Goal: Information Seeking & Learning: Learn about a topic

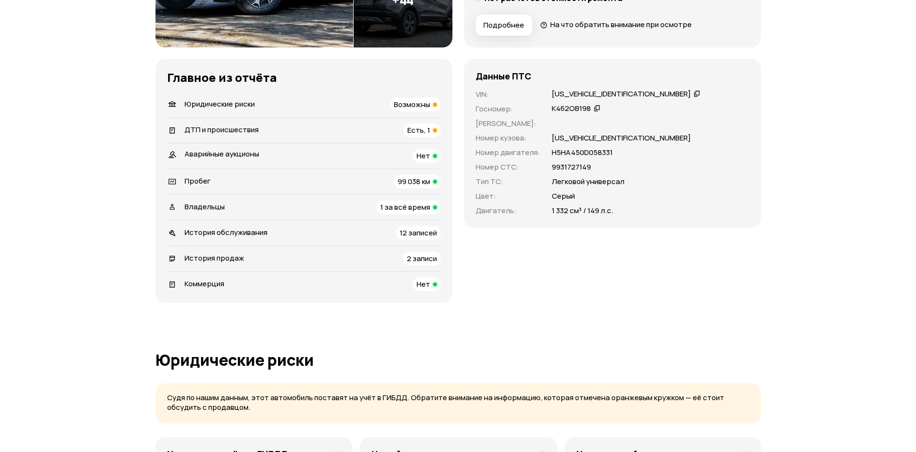
scroll to position [182, 0]
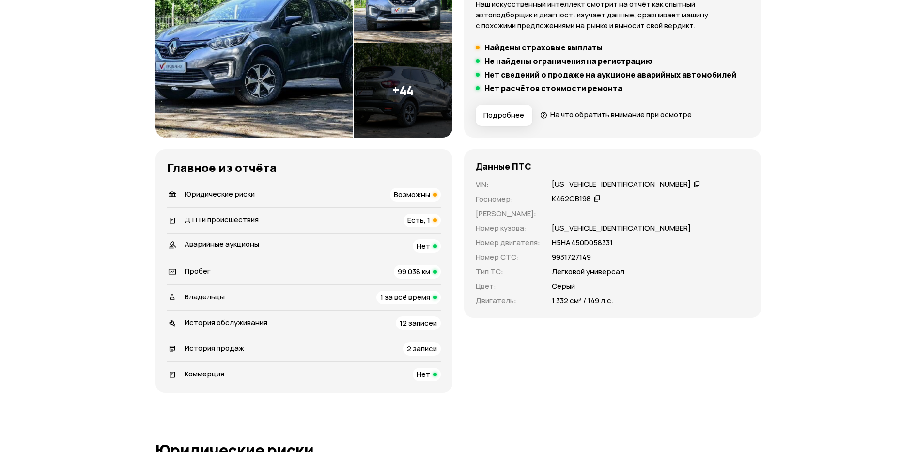
click at [244, 218] on span "ДТП и происшествия" at bounding box center [222, 220] width 74 height 10
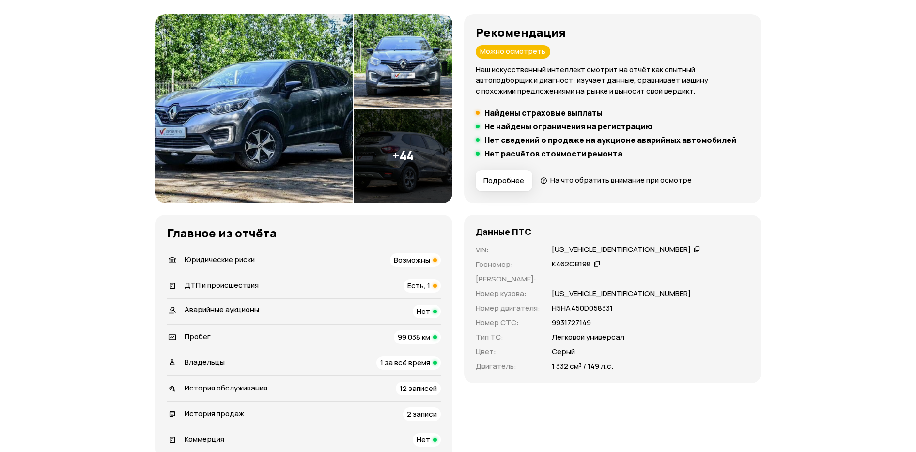
scroll to position [0, 0]
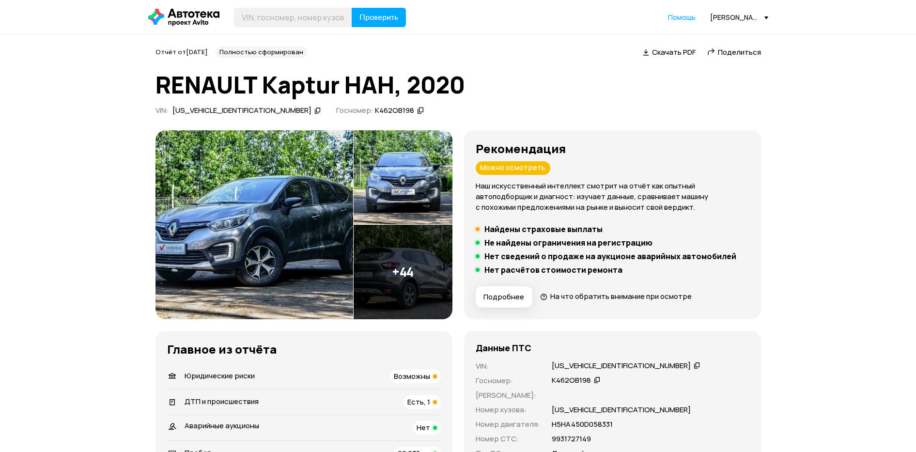
click at [668, 51] on span "Скачать PDF" at bounding box center [674, 52] width 44 height 10
click at [410, 400] on span "Есть, 1" at bounding box center [418, 402] width 23 height 10
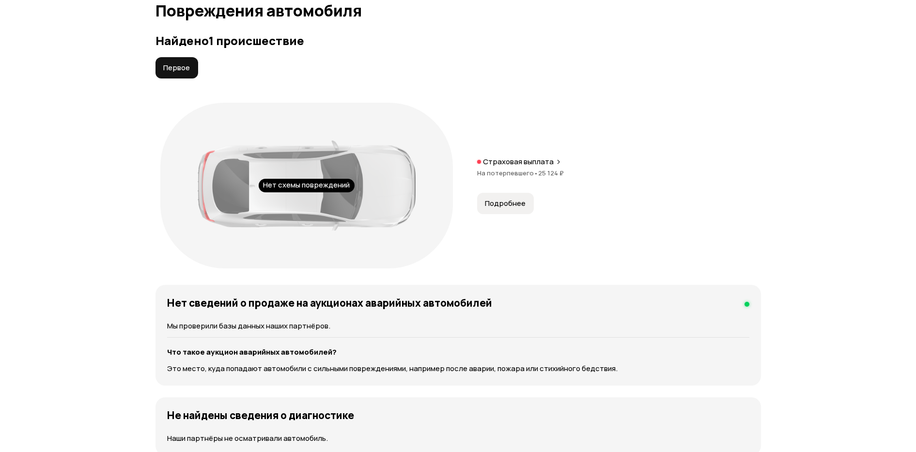
scroll to position [1025, 0]
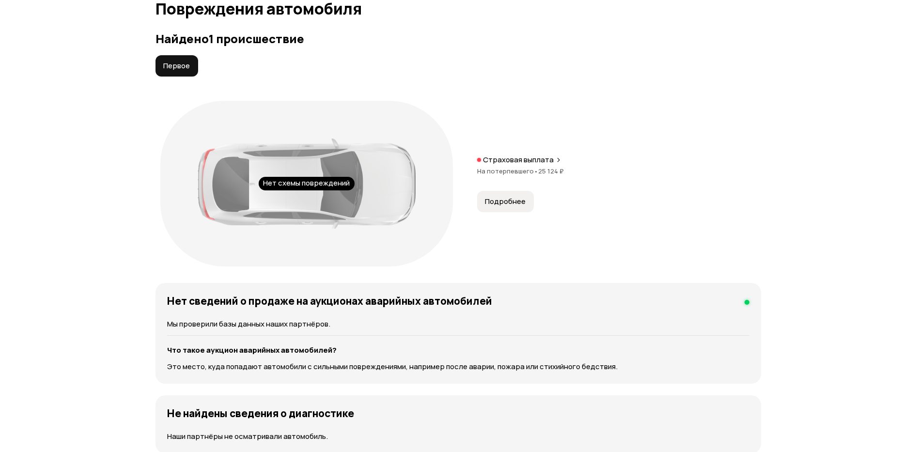
drag, startPoint x: 535, startPoint y: 172, endPoint x: 563, endPoint y: 168, distance: 28.4
click at [563, 168] on div "На потерпевшего • 25 124 ₽" at bounding box center [619, 171] width 284 height 9
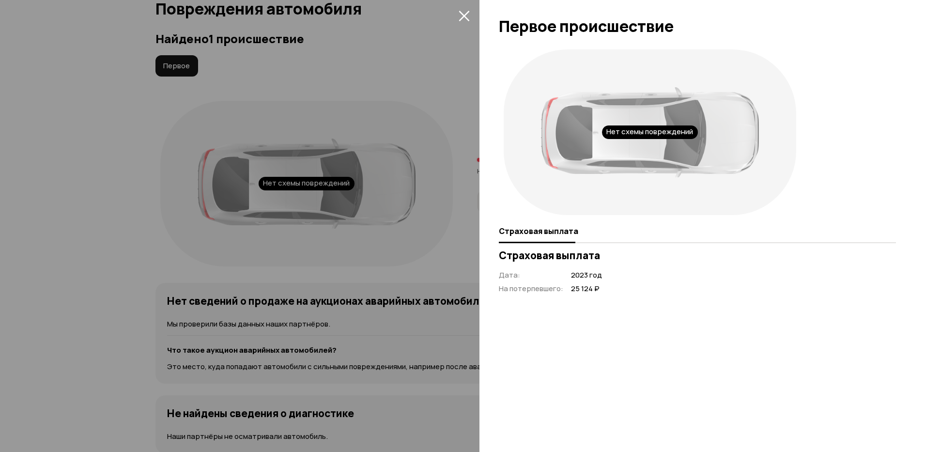
copy div "25 124 ₽"
click at [444, 156] on div at bounding box center [462, 226] width 925 height 452
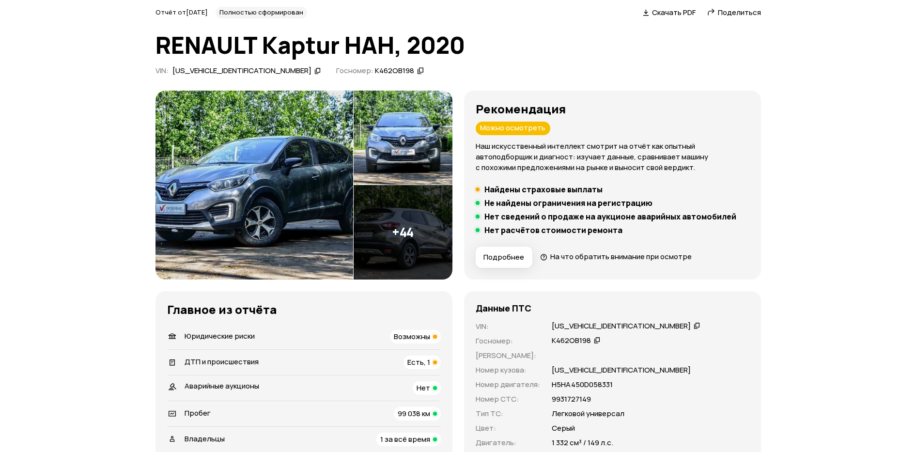
scroll to position [61, 0]
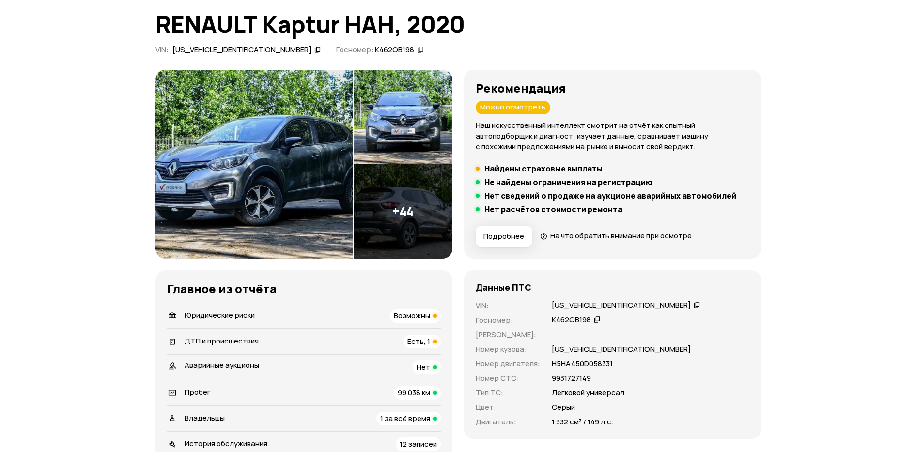
click at [590, 322] on div "К462ОВ198" at bounding box center [576, 320] width 52 height 10
drag, startPoint x: 540, startPoint y: 381, endPoint x: 599, endPoint y: 380, distance: 59.1
click at [599, 380] on div "VIN : [US_VEHICLE_IDENTIFICATION_NUMBER]   Госномер : К462ОВ198   Номер ПТС : Н…" at bounding box center [613, 363] width 274 height 127
copy div "9931727149"
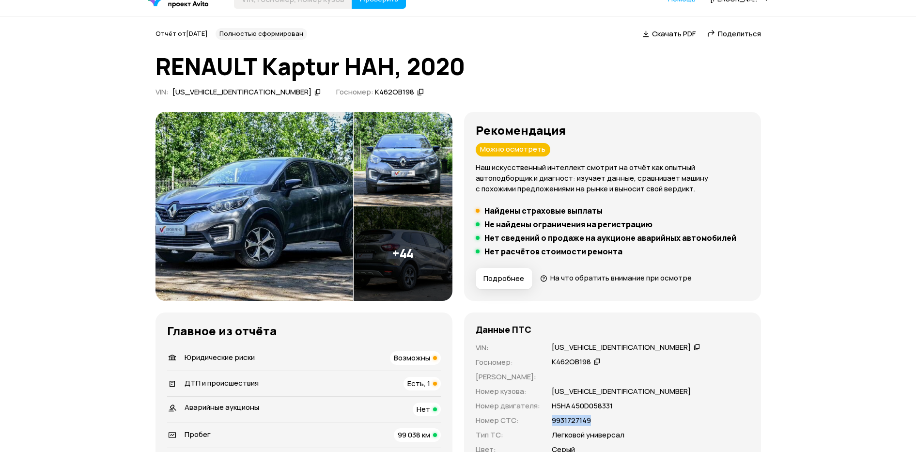
scroll to position [0, 0]
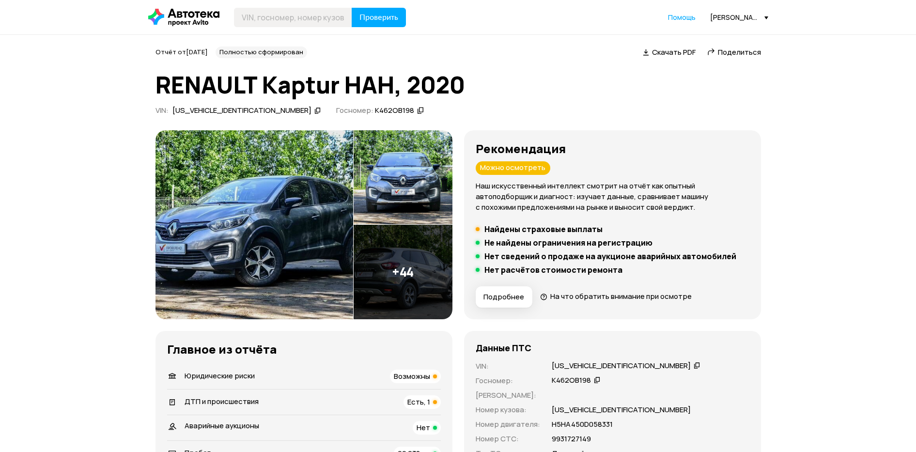
click at [288, 6] on header "Проверить Помощь [PERSON_NAME][EMAIL_ADDRESS][DOMAIN_NAME]" at bounding box center [458, 17] width 916 height 34
click at [288, 14] on input "text" at bounding box center [293, 17] width 118 height 19
paste input "[VEHICLE_IDENTIFICATION_NUMBER]"
type input "[VEHICLE_IDENTIFICATION_NUMBER]"
click at [387, 18] on span "Проверить" at bounding box center [378, 18] width 39 height 8
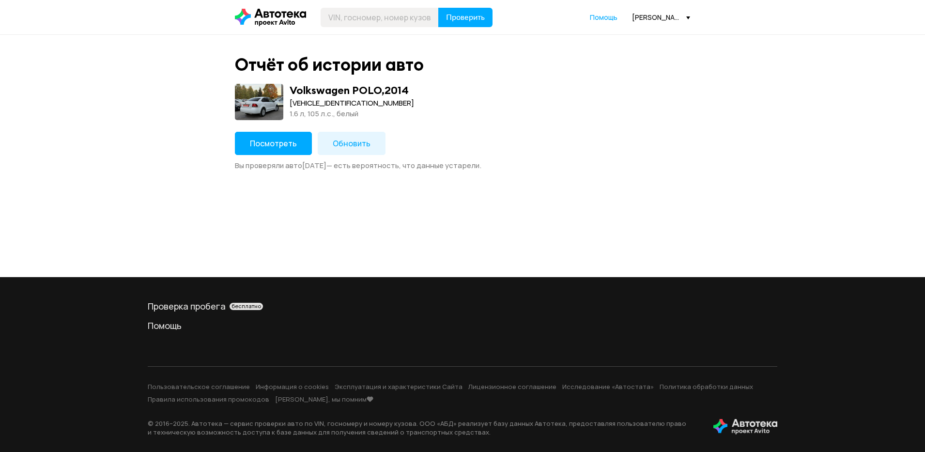
click at [278, 147] on span "Посмотреть" at bounding box center [273, 143] width 47 height 11
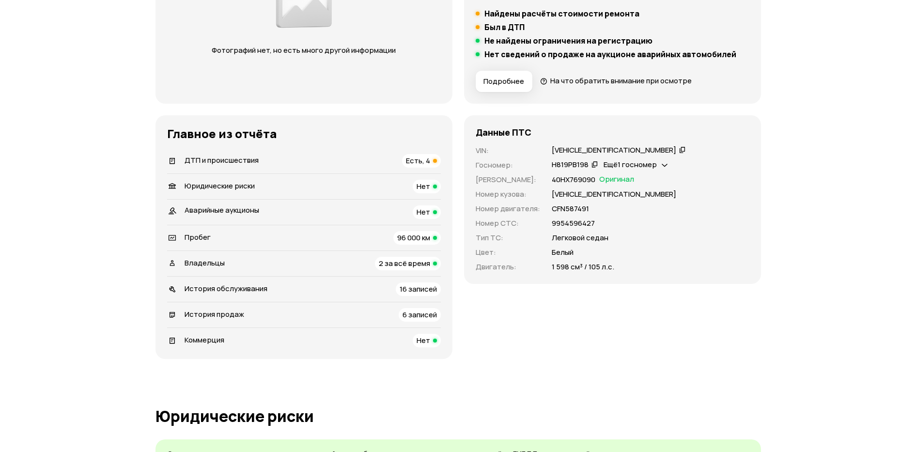
scroll to position [242, 0]
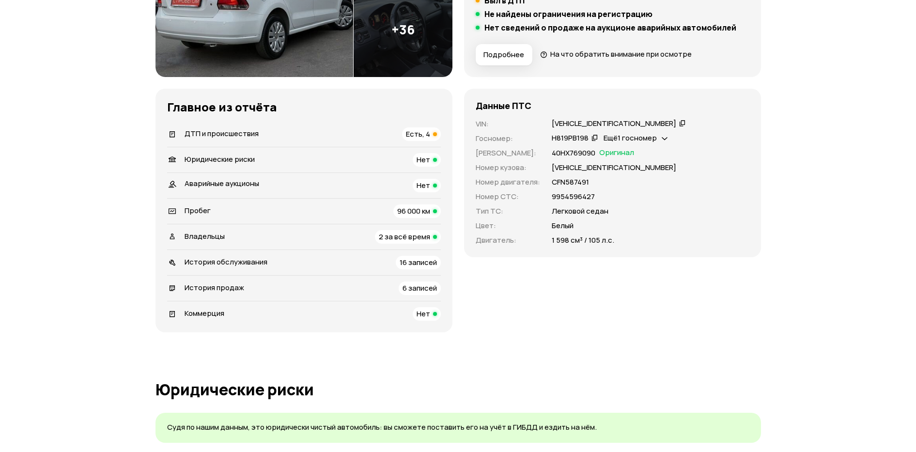
click at [230, 137] on span "ДТП и происшествия" at bounding box center [222, 133] width 74 height 10
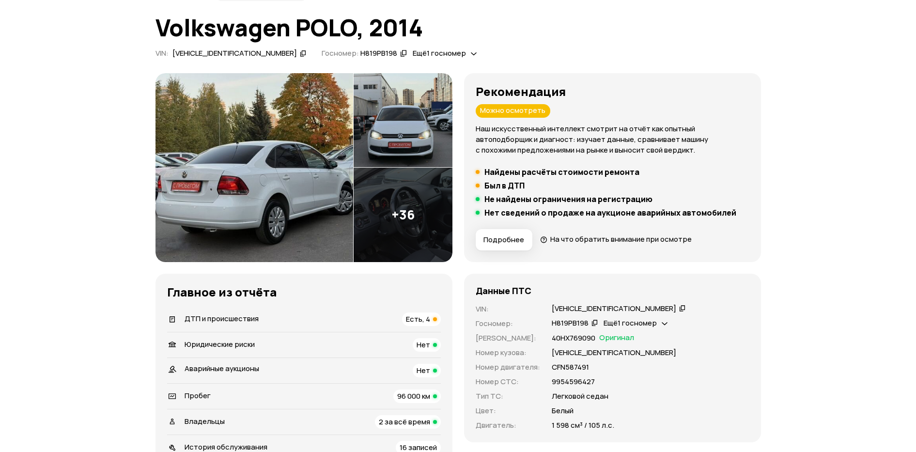
scroll to position [95, 0]
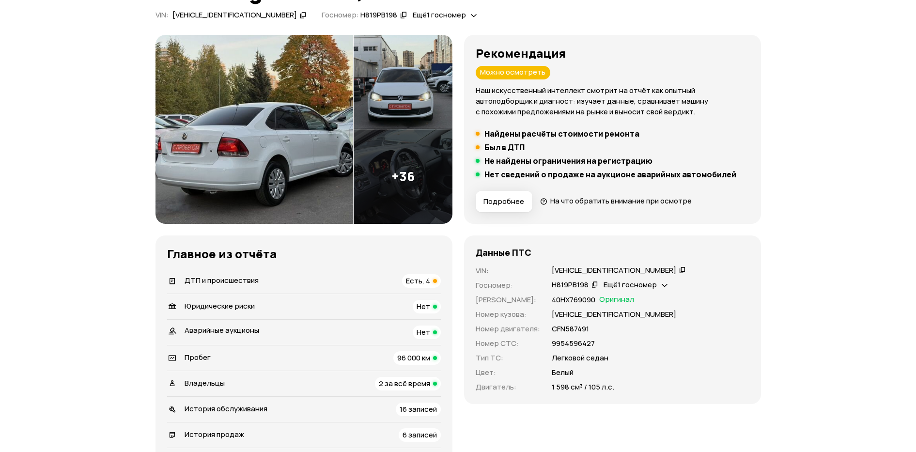
click at [592, 286] on icon at bounding box center [594, 284] width 7 height 10
drag, startPoint x: 551, startPoint y: 345, endPoint x: 595, endPoint y: 342, distance: 44.2
click at [595, 342] on div "9954596427" at bounding box center [651, 343] width 198 height 11
drag, startPoint x: 595, startPoint y: 342, endPoint x: 590, endPoint y: 241, distance: 100.8
click at [590, 242] on div "Данные ПТС VIN : [VEHICLE_IDENTIFICATION_NUMBER]   Госномер : Н819РВ198   Ещё 1…" at bounding box center [612, 319] width 297 height 169
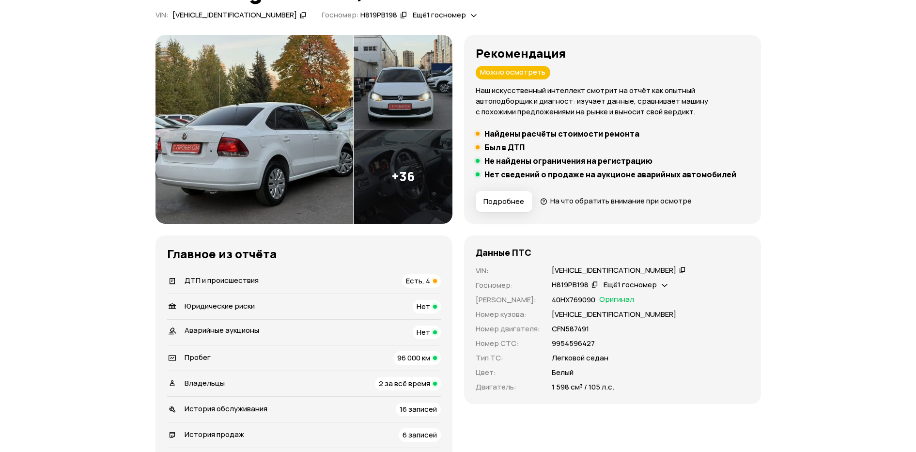
click at [662, 286] on div "Ещё 1 госномер" at bounding box center [635, 285] width 69 height 10
click at [657, 263] on div "Данные ПТС VIN : [VEHICLE_IDENTIFICATION_NUMBER]   Госномер : Н819РВ198   Ещё 1…" at bounding box center [612, 319] width 297 height 169
drag, startPoint x: 551, startPoint y: 344, endPoint x: 598, endPoint y: 343, distance: 47.5
click at [598, 343] on div "9954596427" at bounding box center [651, 343] width 198 height 11
copy p "9954596427"
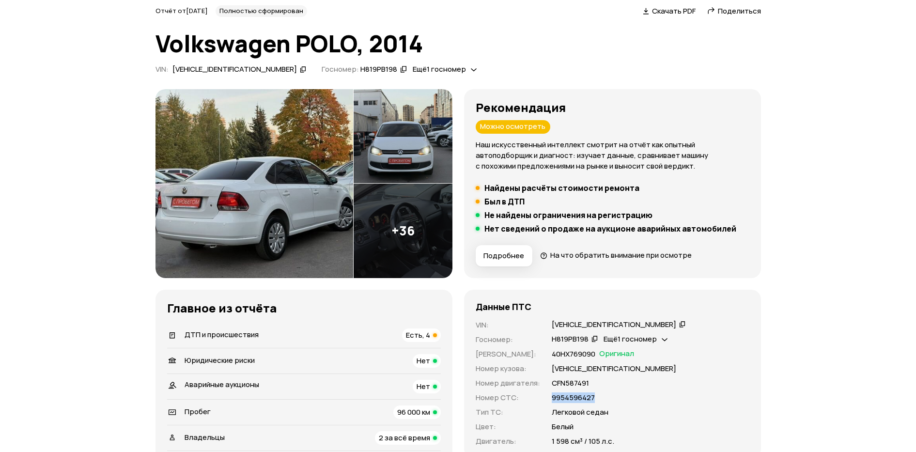
scroll to position [0, 0]
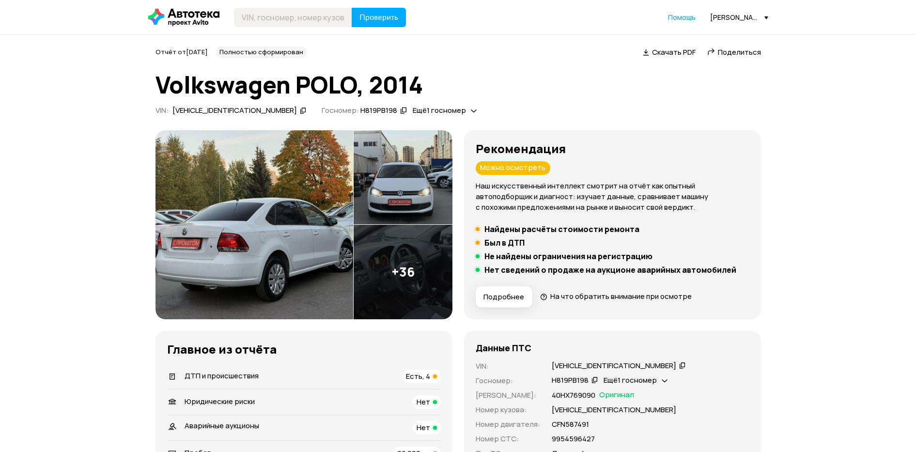
click at [666, 52] on span "Скачать PDF" at bounding box center [674, 52] width 44 height 10
drag, startPoint x: 881, startPoint y: 104, endPoint x: 879, endPoint y: 109, distance: 5.7
click at [277, 17] on input "text" at bounding box center [293, 17] width 118 height 19
paste input "[US_VEHICLE_IDENTIFICATION_NUMBER]"
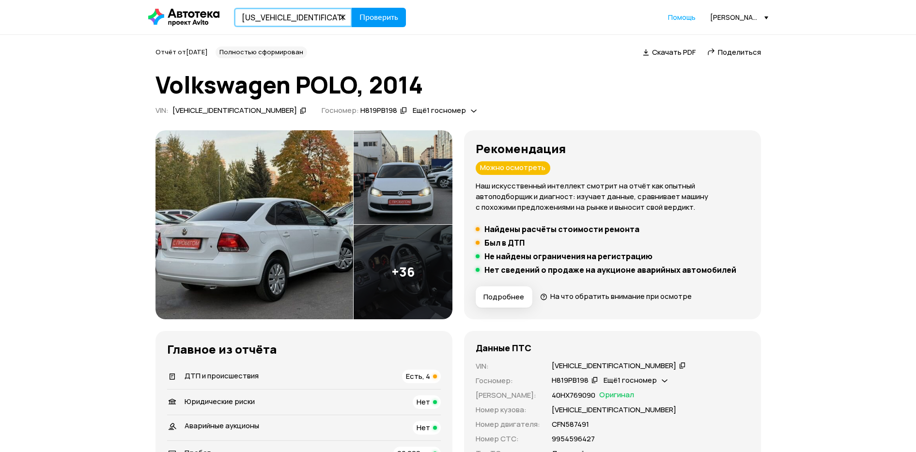
type input "[US_VEHICLE_IDENTIFICATION_NUMBER]"
click at [380, 10] on button "Проверить" at bounding box center [379, 17] width 54 height 19
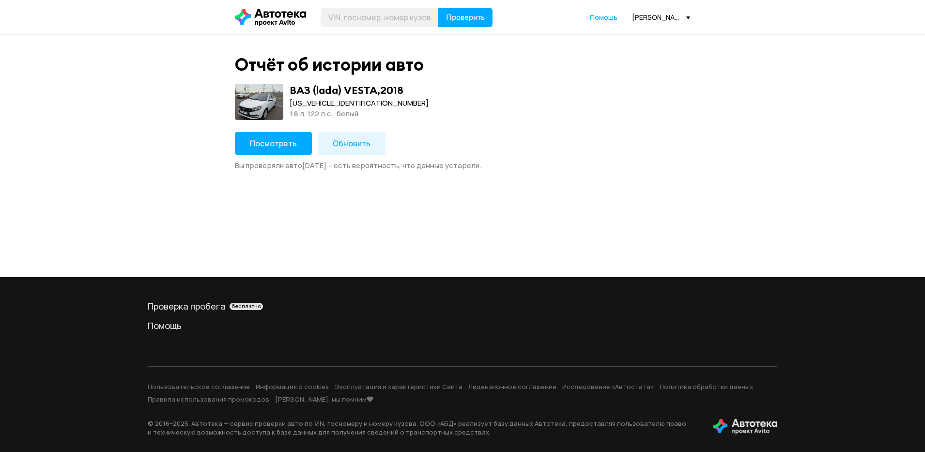
click at [295, 148] on span "Посмотреть" at bounding box center [273, 143] width 47 height 11
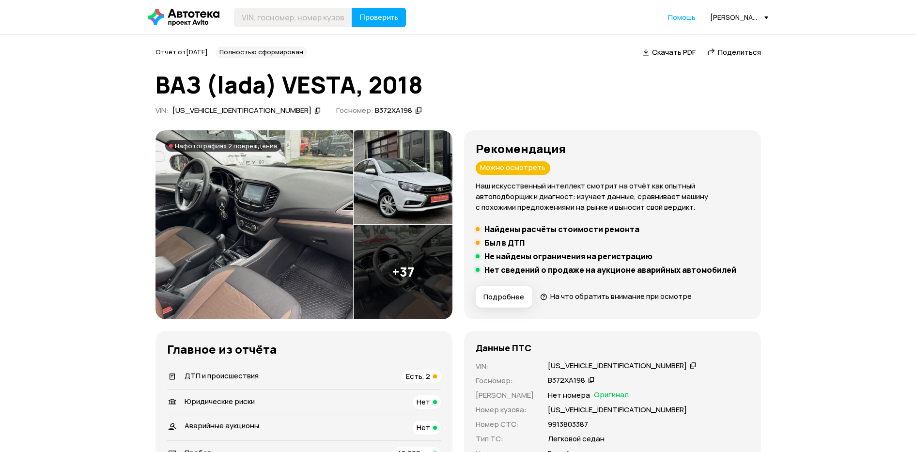
click at [670, 49] on span "Скачать PDF" at bounding box center [674, 52] width 44 height 10
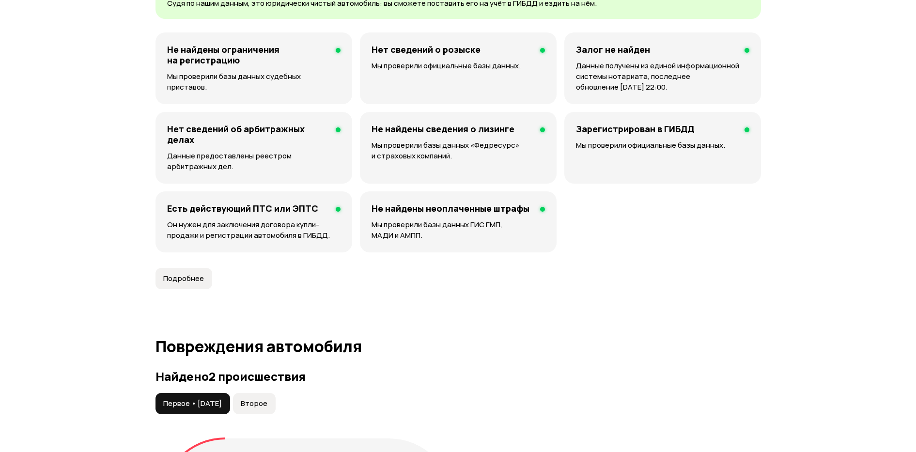
scroll to position [969, 0]
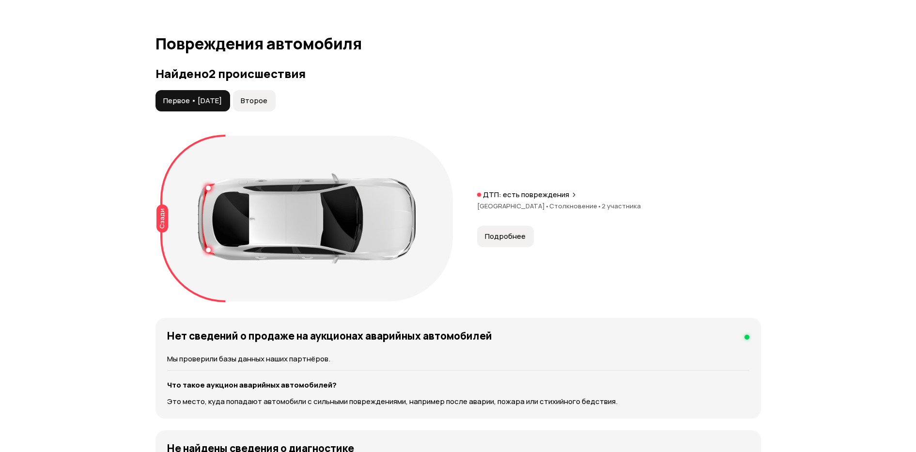
click at [267, 97] on span "Второе" at bounding box center [254, 101] width 27 height 10
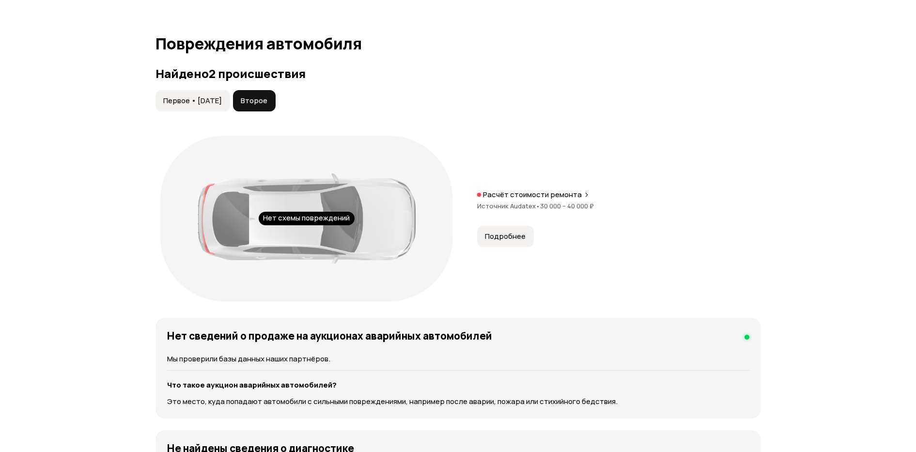
click at [203, 98] on span "Первое • [DATE]" at bounding box center [192, 101] width 59 height 10
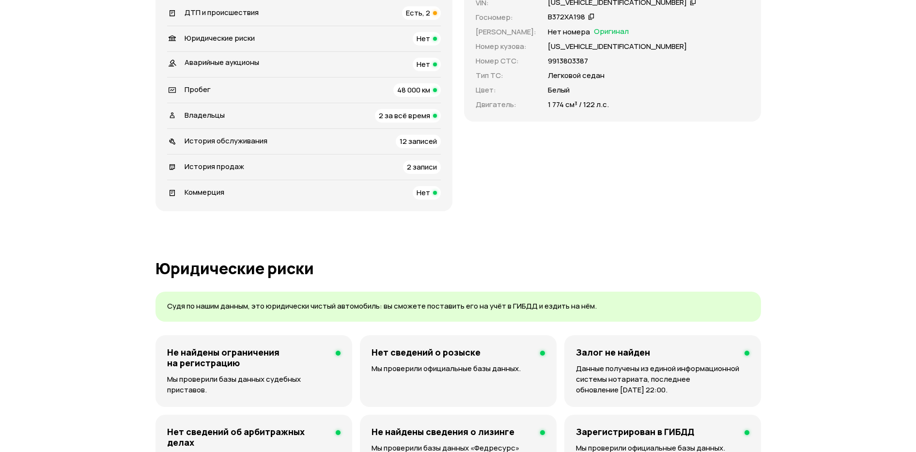
scroll to position [61, 0]
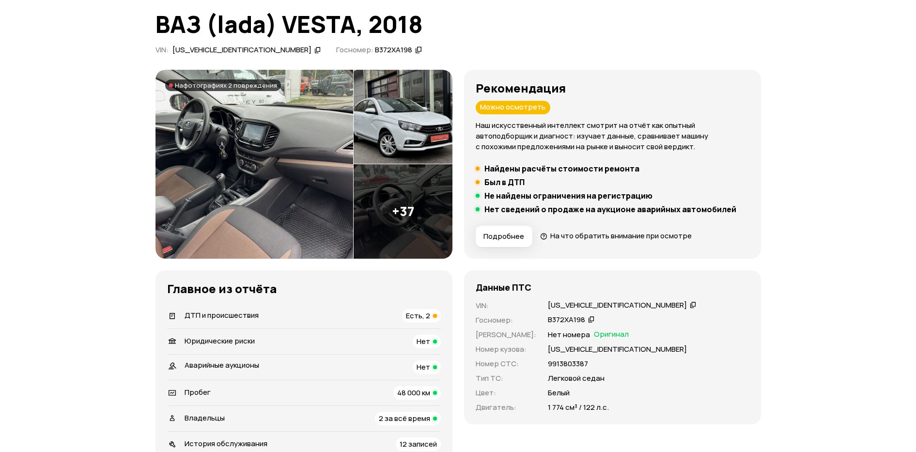
click at [588, 319] on icon at bounding box center [591, 319] width 7 height 10
drag, startPoint x: 537, startPoint y: 363, endPoint x: 585, endPoint y: 362, distance: 48.0
click at [585, 362] on div "VIN : [US_VEHICLE_IDENTIFICATION_NUMBER]   Госномер : В372ХА198   Номер ПТС : Н…" at bounding box center [613, 356] width 274 height 112
copy p "9913803387"
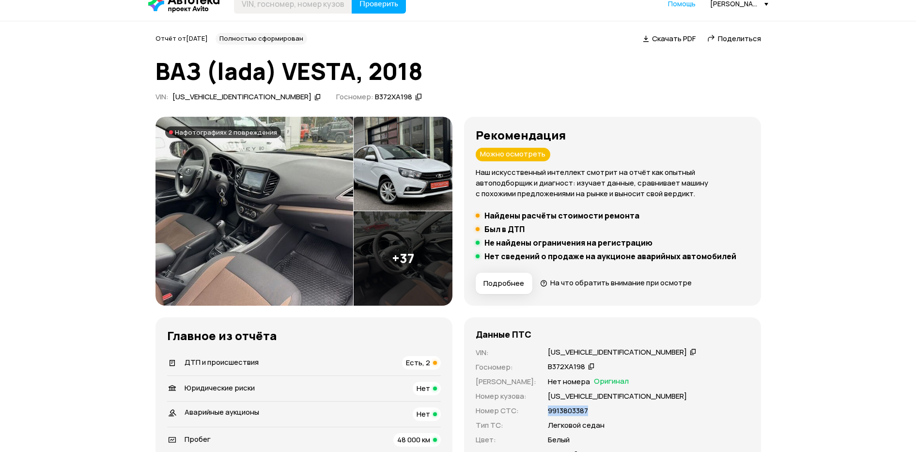
scroll to position [0, 0]
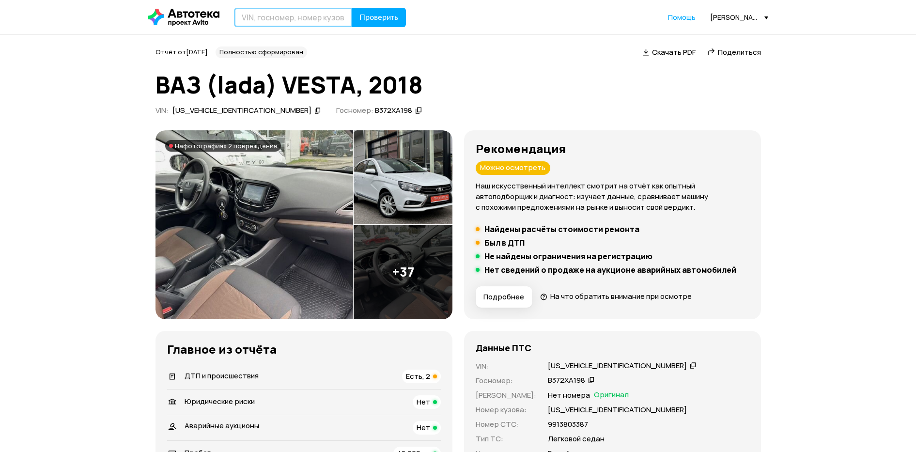
click at [298, 9] on input "text" at bounding box center [293, 17] width 118 height 19
paste input "[VEHICLE_IDENTIFICATION_NUMBER]"
type input "[VEHICLE_IDENTIFICATION_NUMBER]"
click at [379, 14] on span "Проверить" at bounding box center [378, 18] width 39 height 8
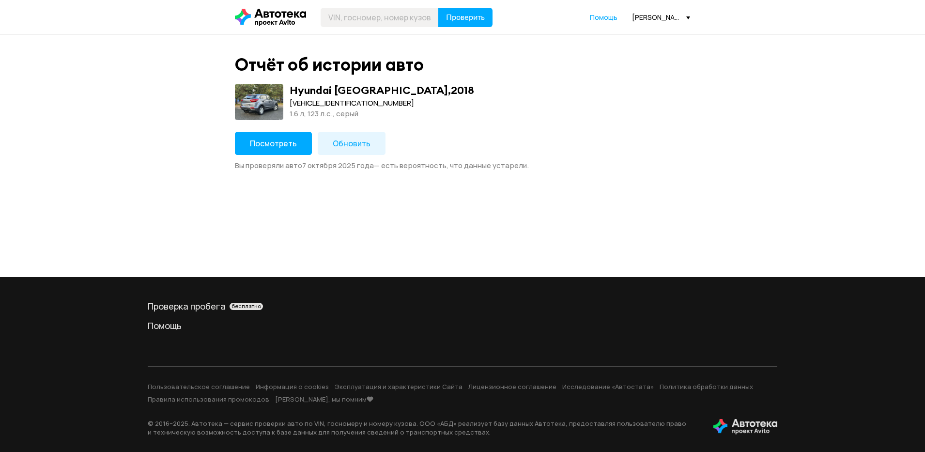
click at [290, 140] on span "Посмотреть" at bounding box center [273, 143] width 47 height 11
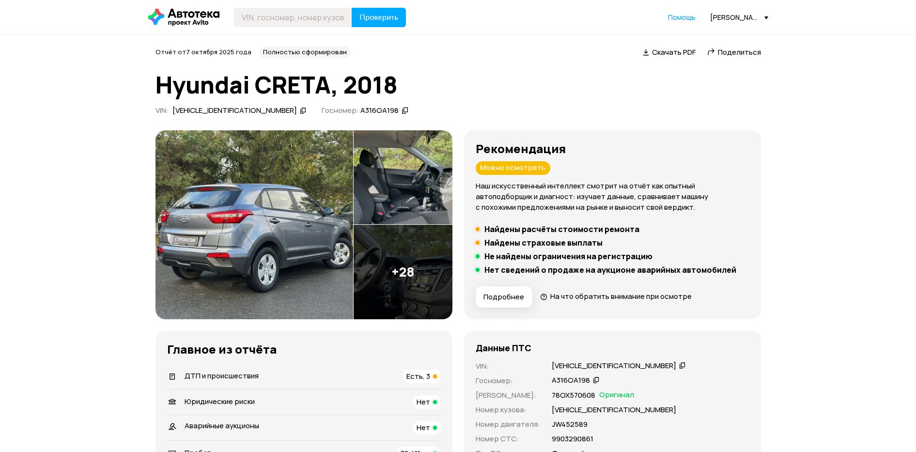
click at [595, 381] on icon at bounding box center [596, 380] width 7 height 10
drag, startPoint x: 550, startPoint y: 439, endPoint x: 596, endPoint y: 438, distance: 45.6
click at [596, 438] on div "9903290861" at bounding box center [651, 439] width 198 height 11
copy p "9903290861"
